Goal: Transaction & Acquisition: Subscribe to service/newsletter

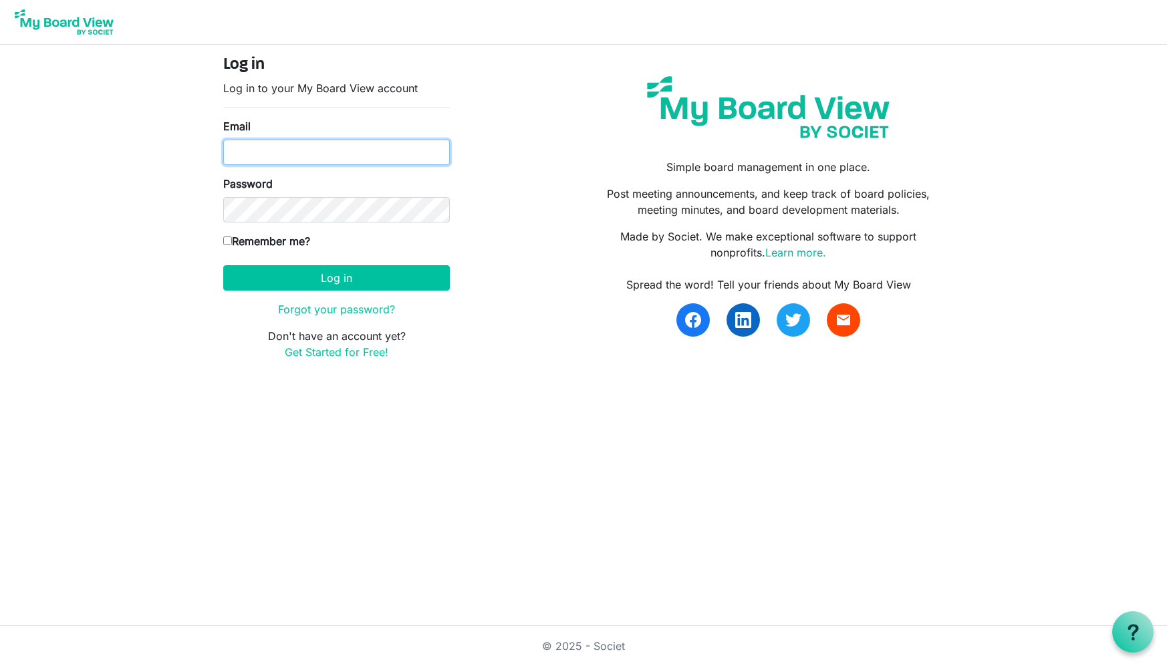
click at [302, 144] on input "Email" at bounding box center [336, 152] width 227 height 25
click at [547, 93] on div "Log in Log in to your My Board View account Email Password Remember me? America…" at bounding box center [583, 212] width 741 height 315
click at [327, 312] on link "Forgot your password?" at bounding box center [336, 309] width 117 height 13
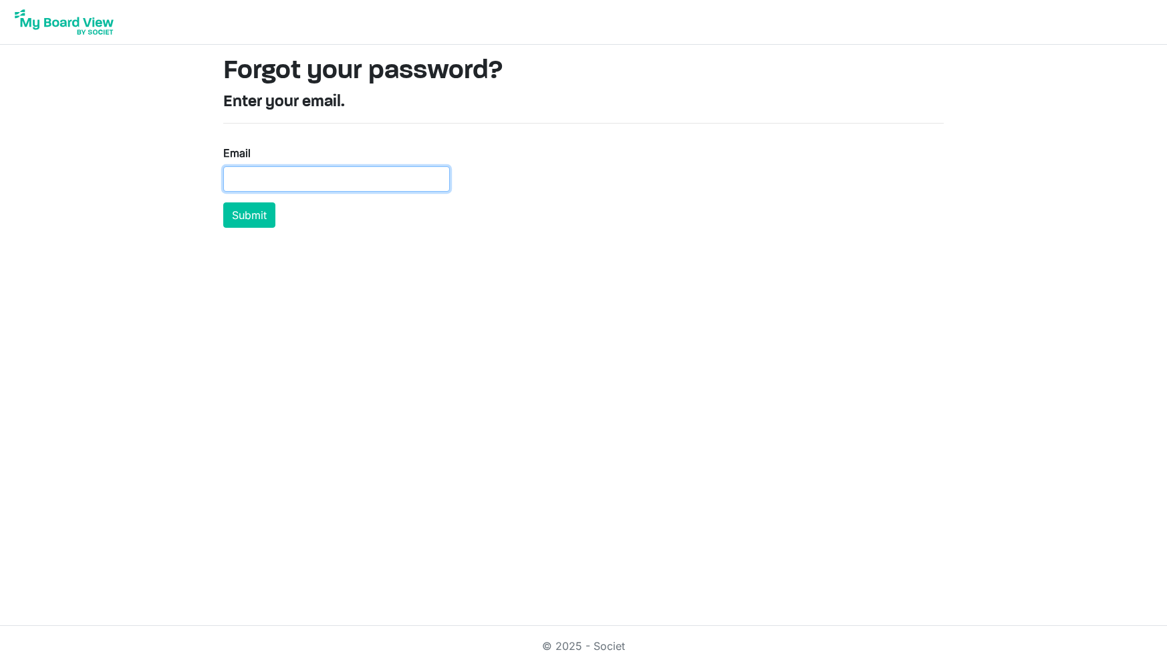
click at [278, 180] on input "Email" at bounding box center [336, 178] width 227 height 25
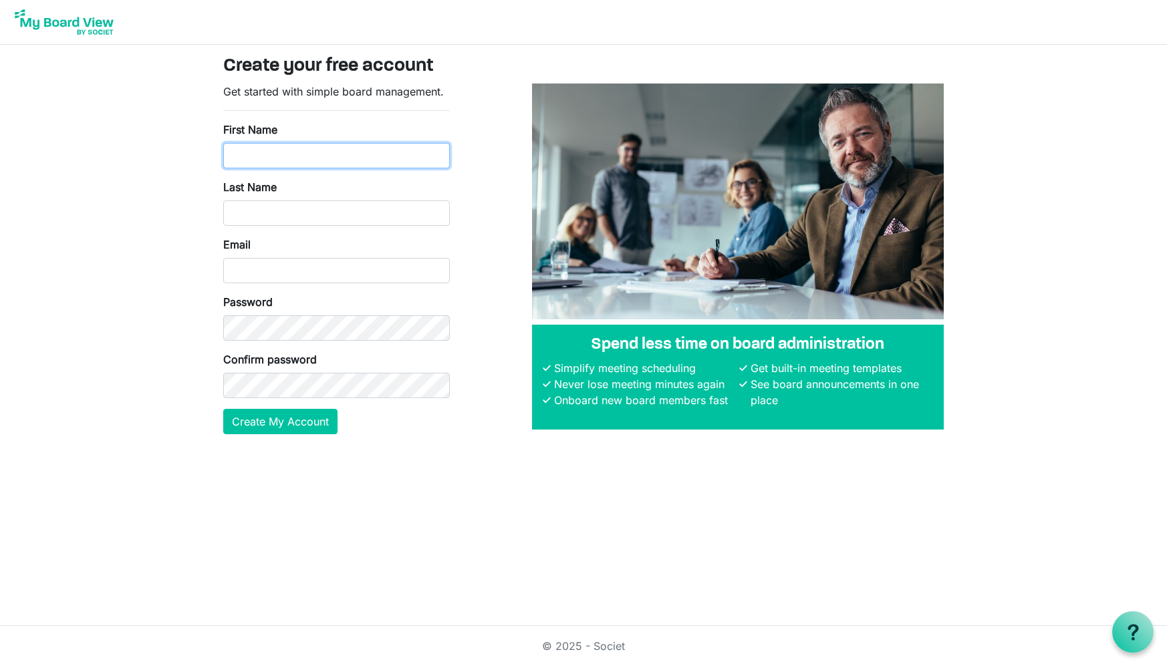
click at [356, 144] on input "First Name" at bounding box center [336, 155] width 227 height 25
click at [475, 256] on div "Get started with simple board management. First Name Last Name Email Password C…" at bounding box center [583, 265] width 741 height 362
click at [265, 161] on input "First Name" at bounding box center [336, 155] width 227 height 25
type input "Tech"
type input "Helps"
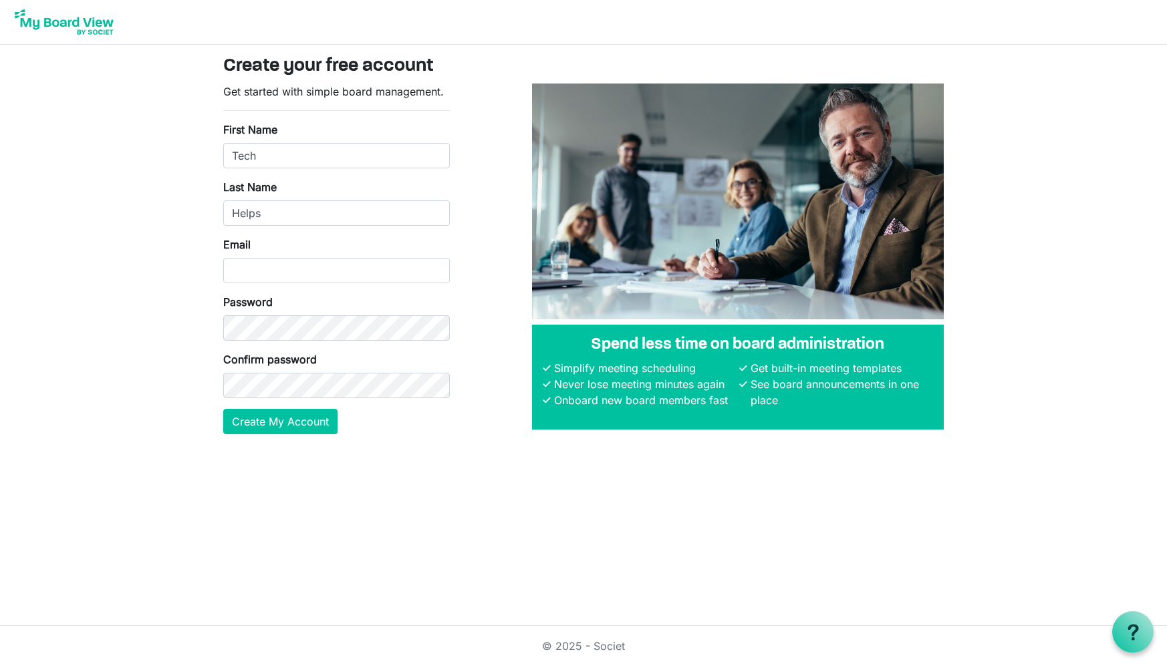
click at [155, 207] on body "Create your free account Get started with simple board management. First Name T…" at bounding box center [583, 228] width 1167 height 456
click at [247, 269] on input "Email" at bounding box center [336, 270] width 227 height 25
type input "foundation@technologyhelps.org"
click at [475, 236] on div "Get started with simple board management. First Name Tech Last Name Helps Email…" at bounding box center [583, 265] width 741 height 362
click at [313, 424] on button "Create My Account" at bounding box center [280, 421] width 114 height 25
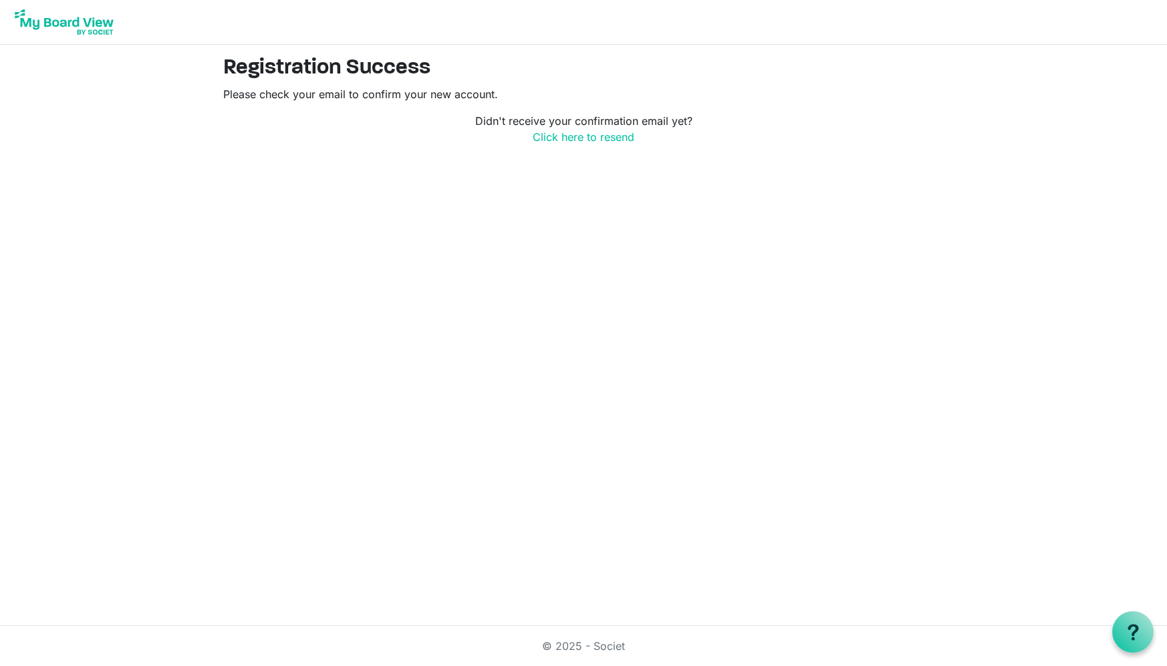
click at [151, 147] on body "Registration Success Please check your email to confirm your new account. Didn'…" at bounding box center [583, 83] width 1167 height 166
